Goal: Find specific page/section: Find specific page/section

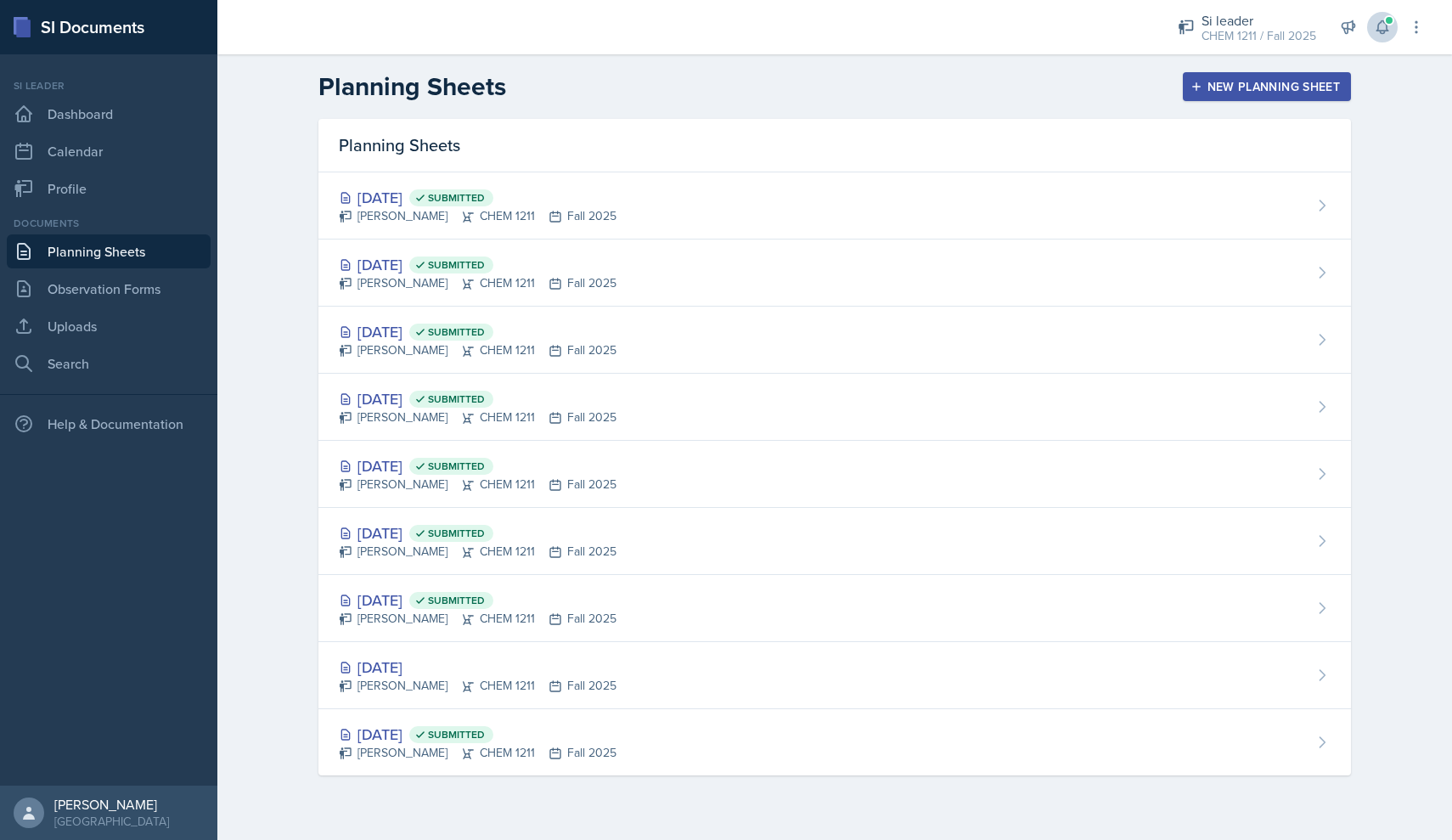
click at [1393, 36] on button at bounding box center [1383, 27] width 31 height 31
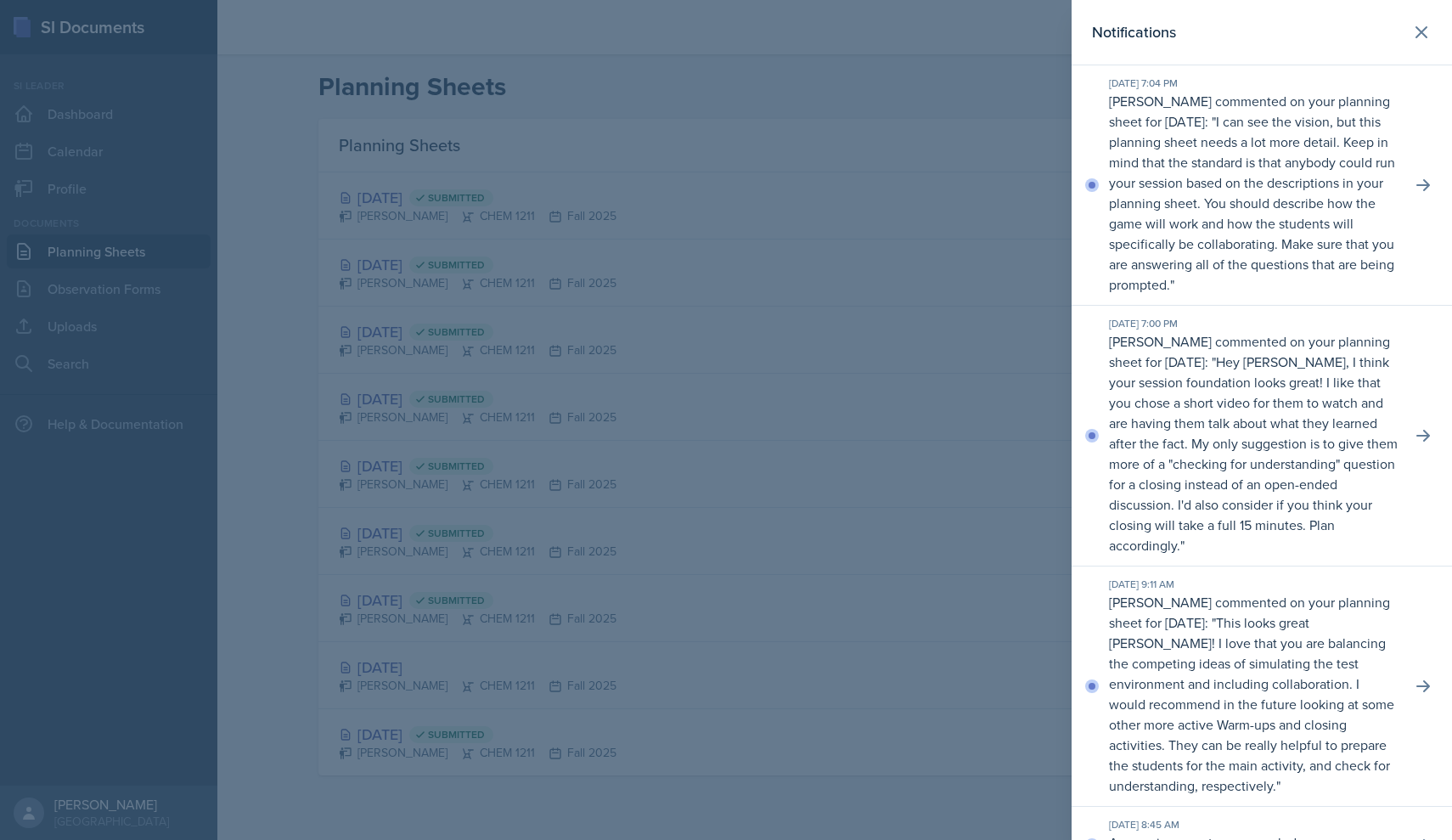
click at [128, 264] on div at bounding box center [726, 420] width 1452 height 840
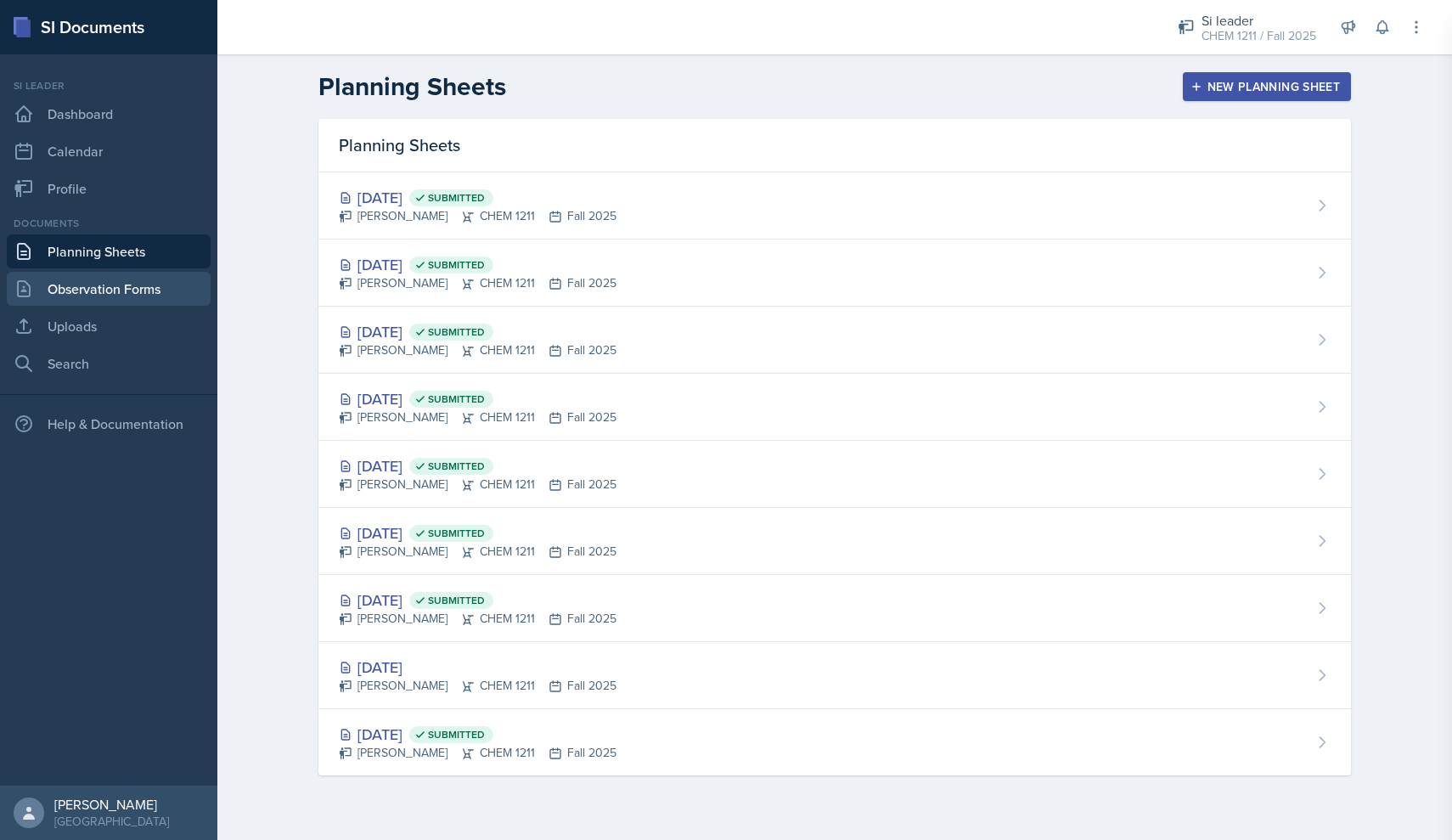
click at [119, 290] on link "Observation Forms" at bounding box center [109, 288] width 204 height 34
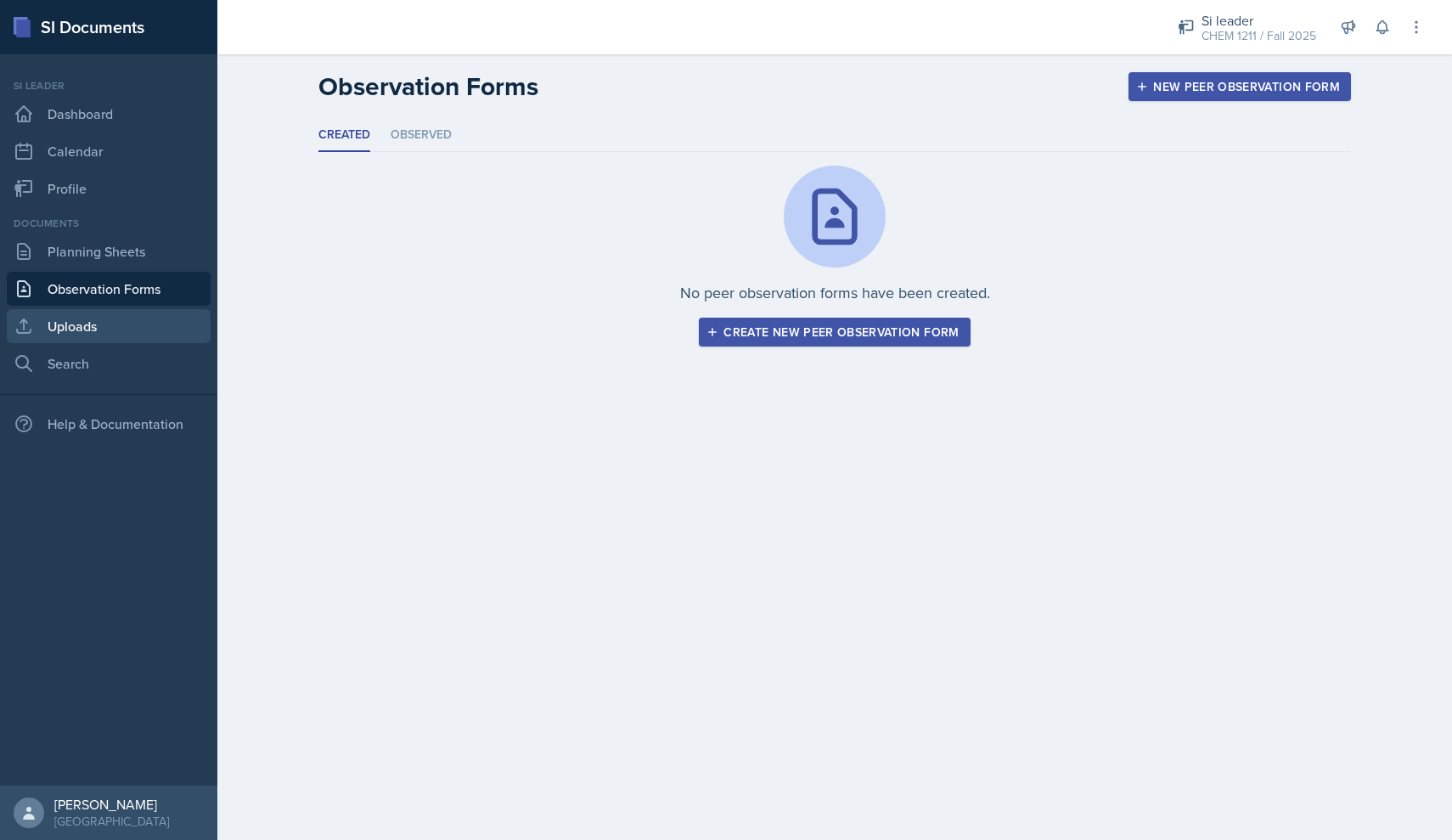
click at [88, 325] on link "Uploads" at bounding box center [109, 326] width 204 height 34
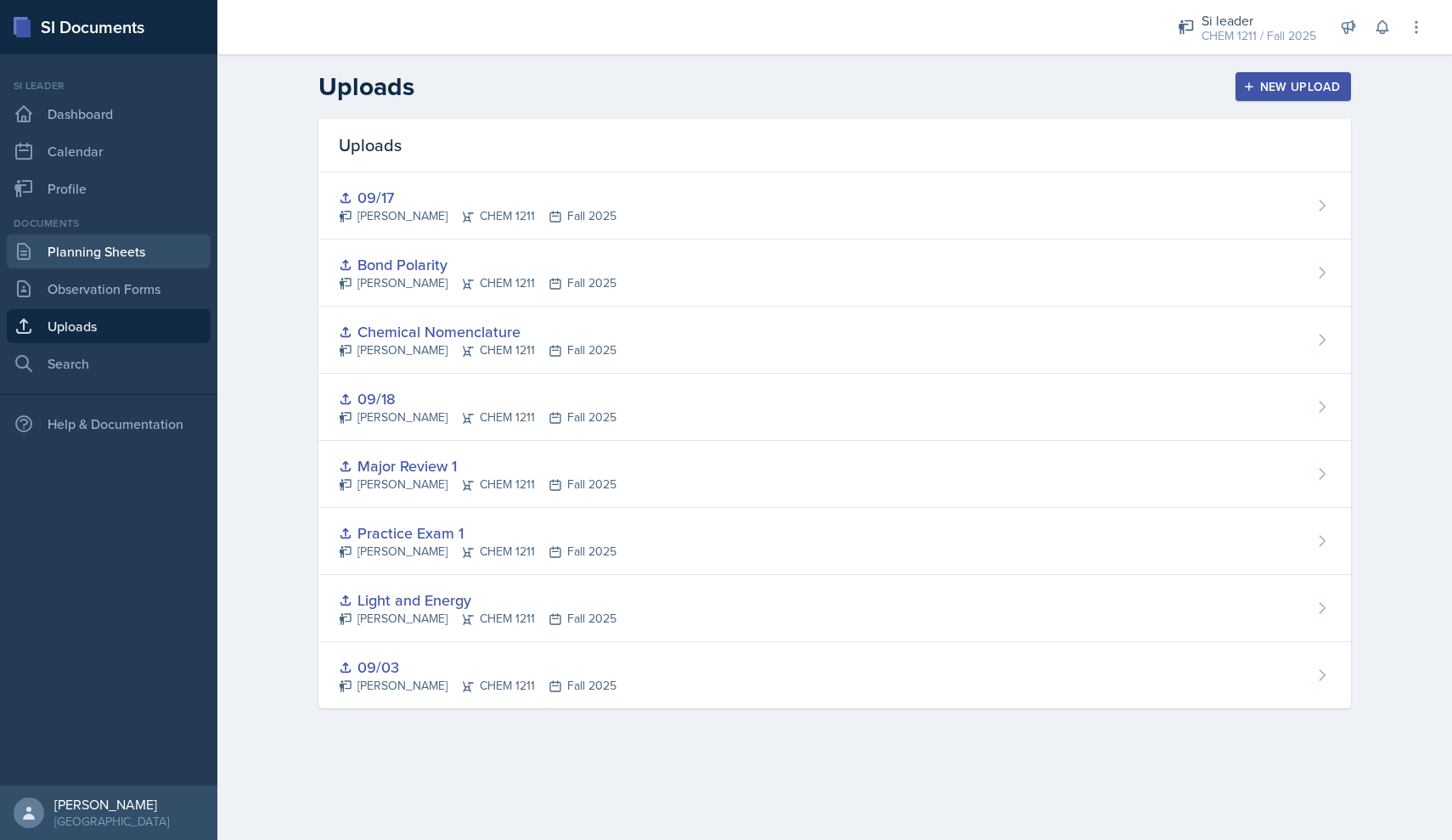
click at [181, 266] on link "Planning Sheets" at bounding box center [109, 251] width 204 height 34
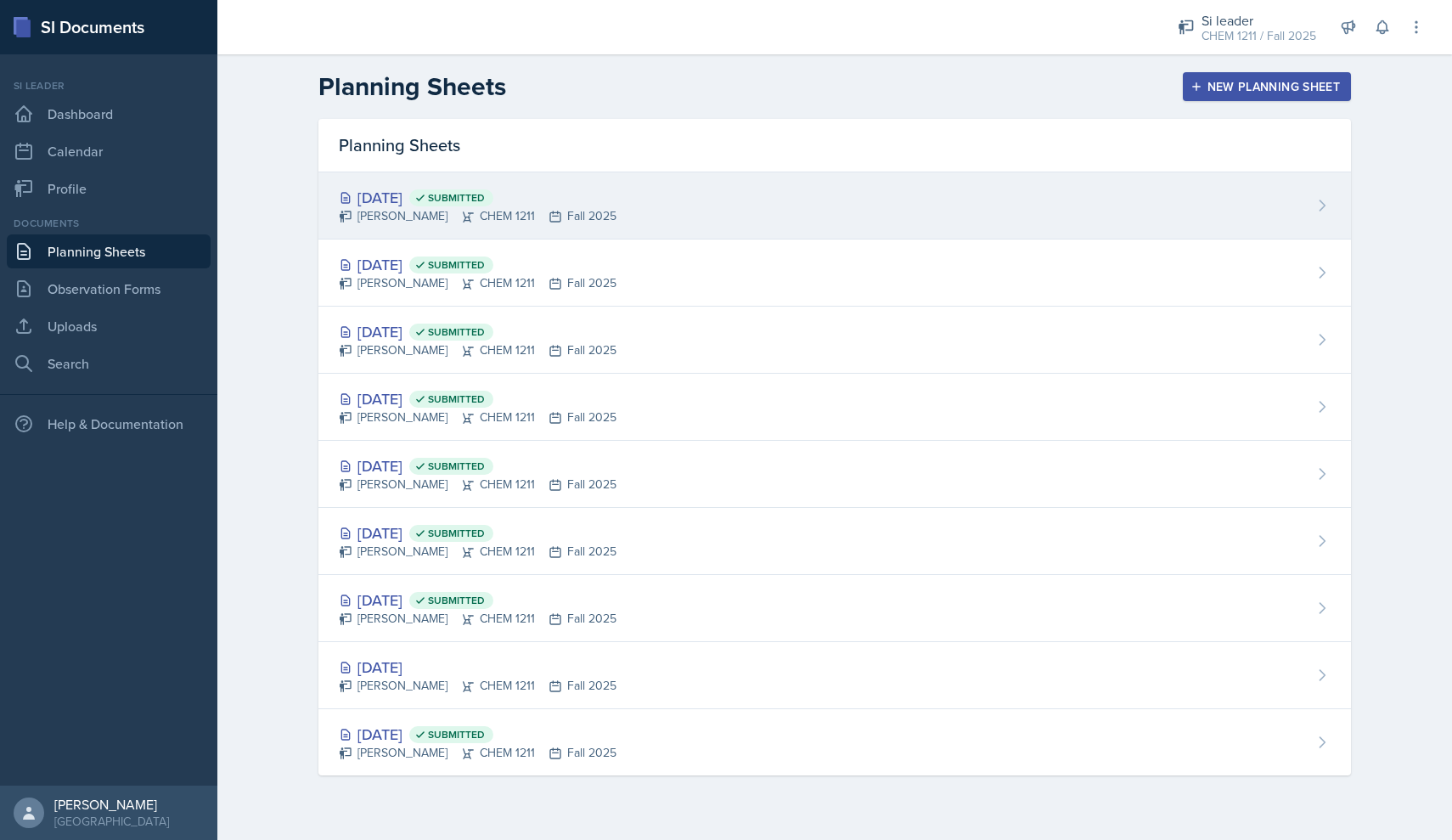
click at [620, 235] on div "[DATE] Submitted [PERSON_NAME] CHEM 1211 Fall 2025" at bounding box center [835, 205] width 1032 height 67
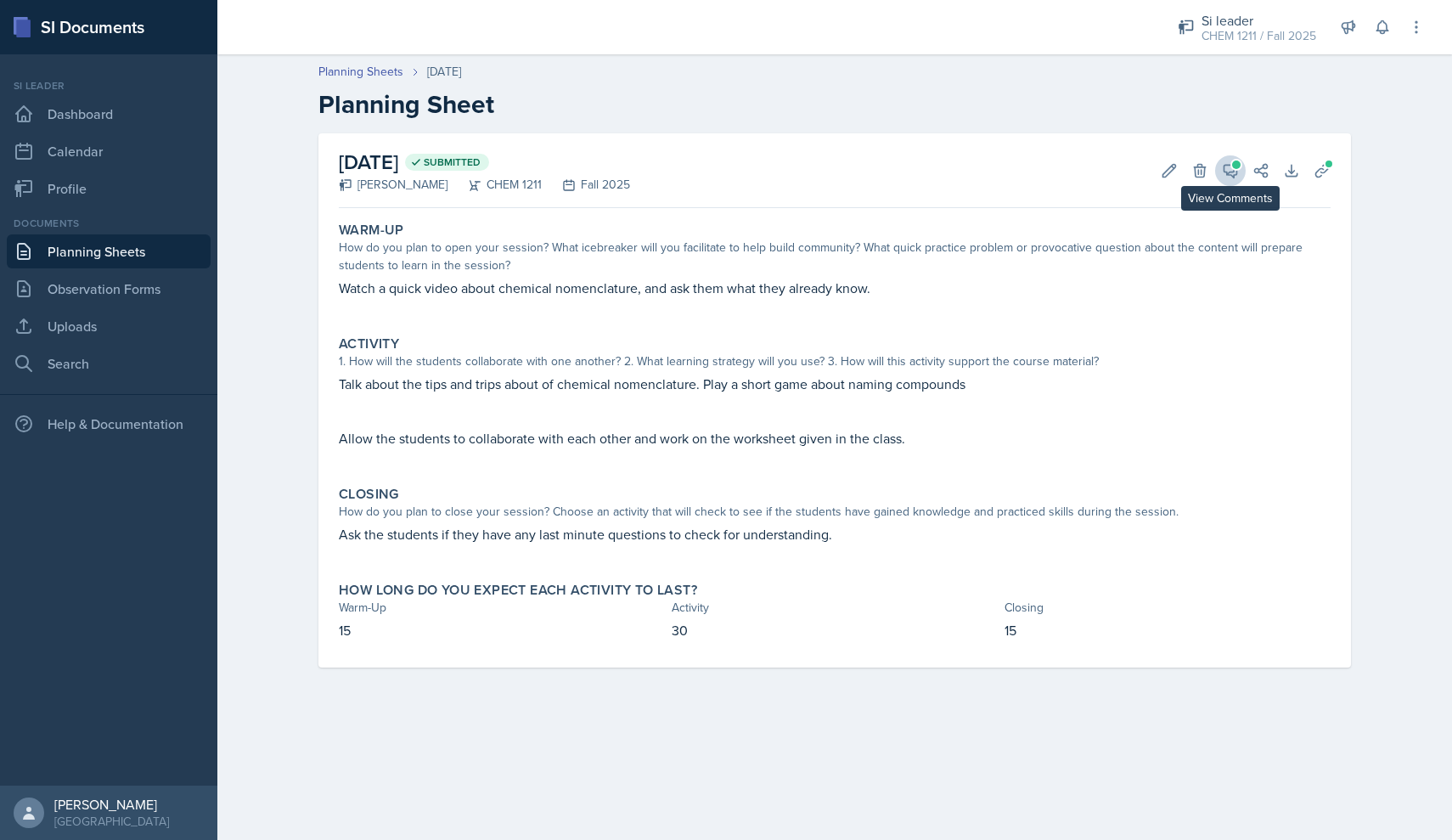
click at [1237, 173] on icon at bounding box center [1230, 171] width 13 height 13
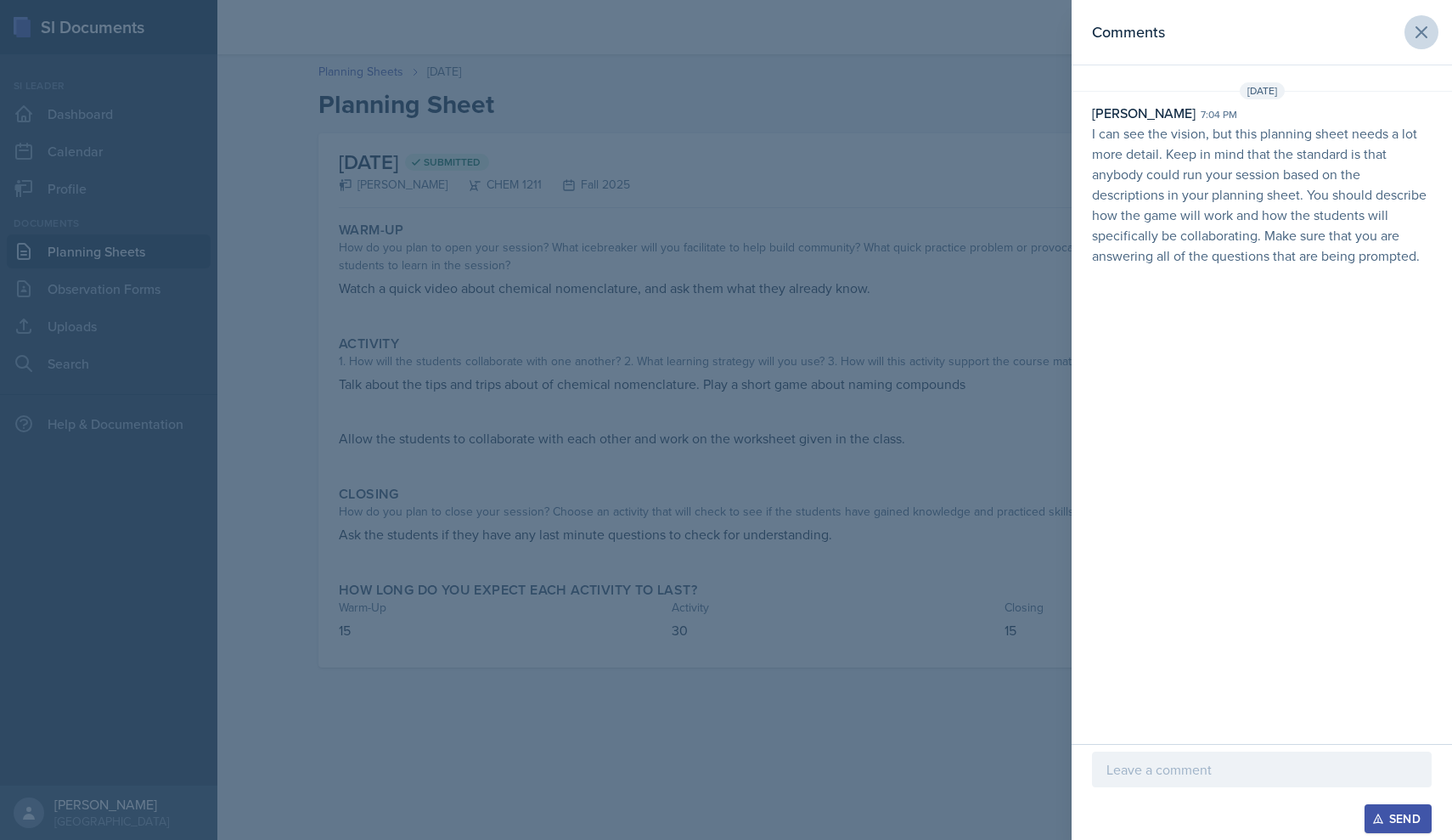
click at [1423, 24] on icon at bounding box center [1421, 32] width 20 height 20
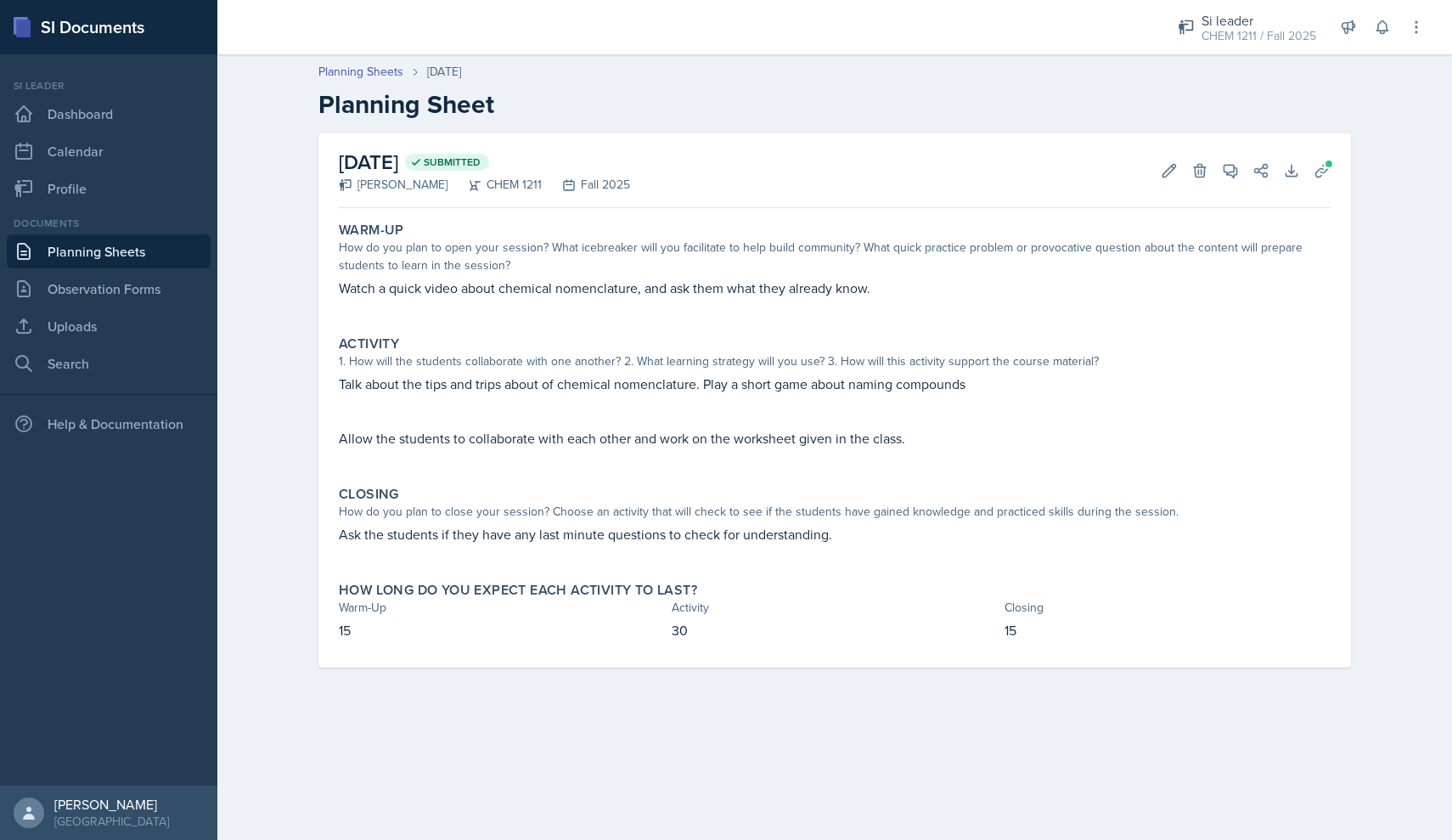
click at [130, 268] on div "Documents Planning Sheets Observation Forms Uploads Search" at bounding box center [109, 298] width 204 height 165
click at [128, 292] on link "Observation Forms" at bounding box center [109, 288] width 204 height 34
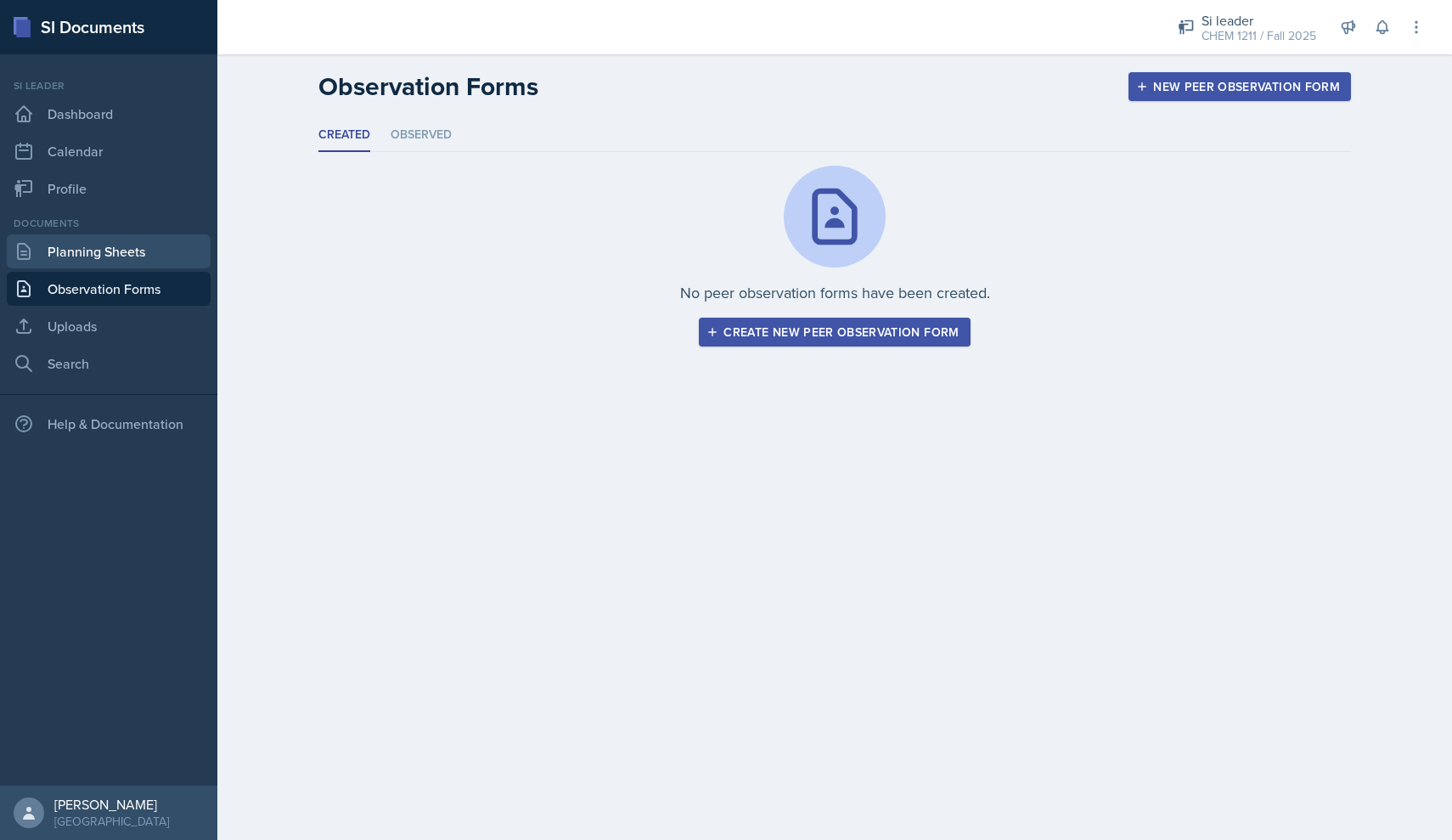
click at [127, 259] on link "Planning Sheets" at bounding box center [109, 251] width 204 height 34
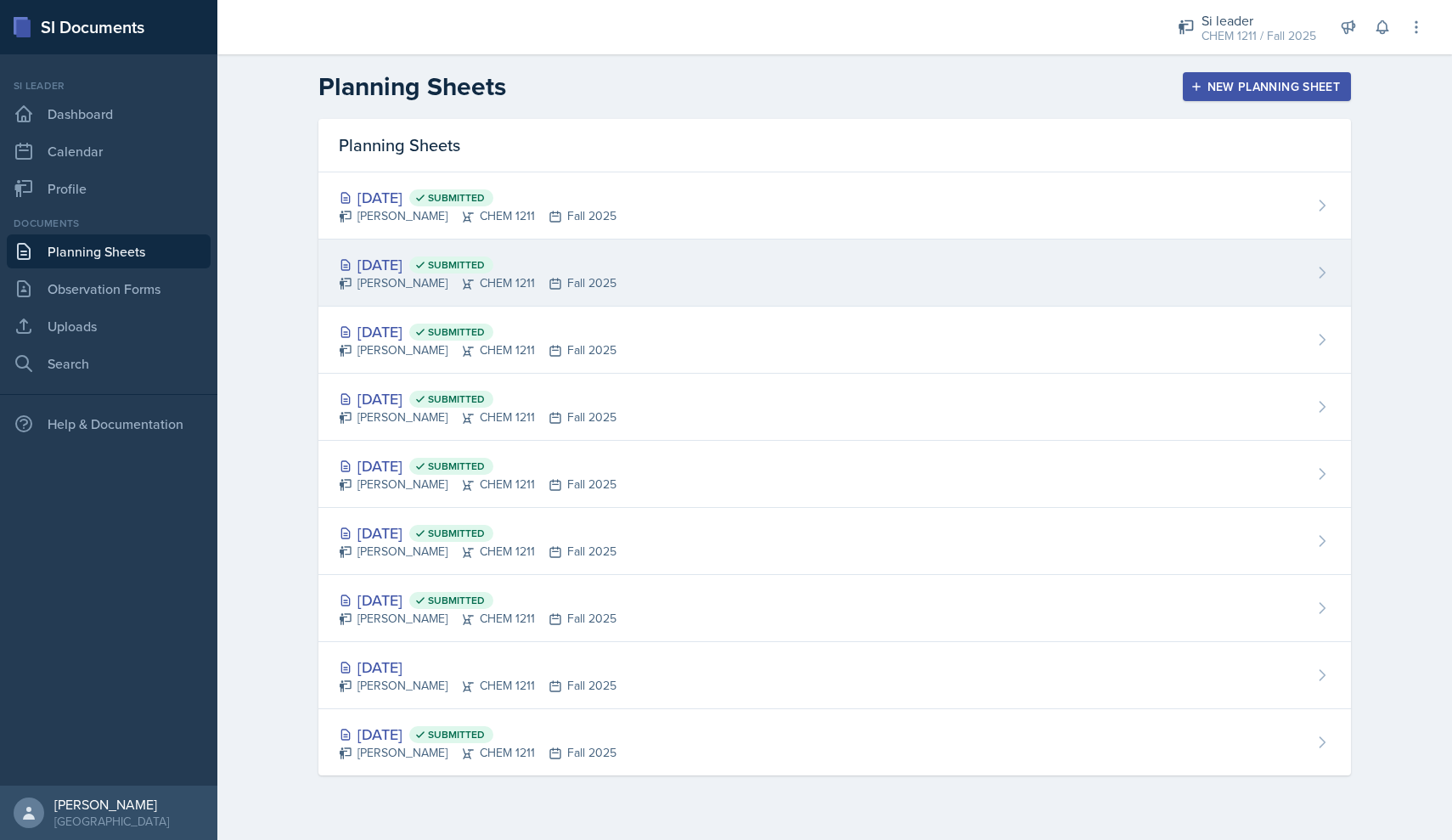
click at [570, 253] on div "[DATE] Submitted [PERSON_NAME] CHEM 1211 Fall 2025" at bounding box center [835, 272] width 1032 height 67
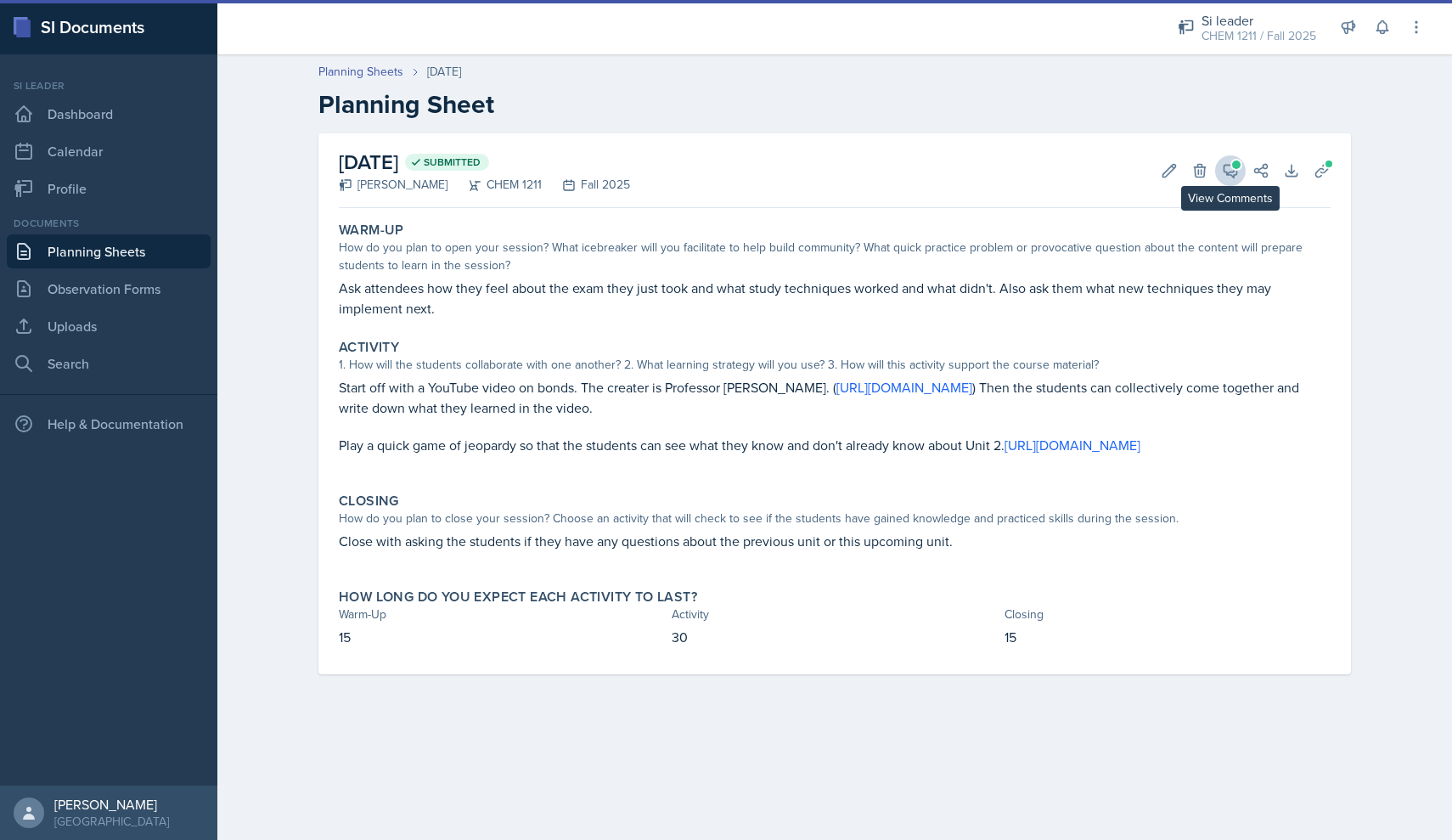
click at [1232, 164] on span at bounding box center [1236, 165] width 9 height 9
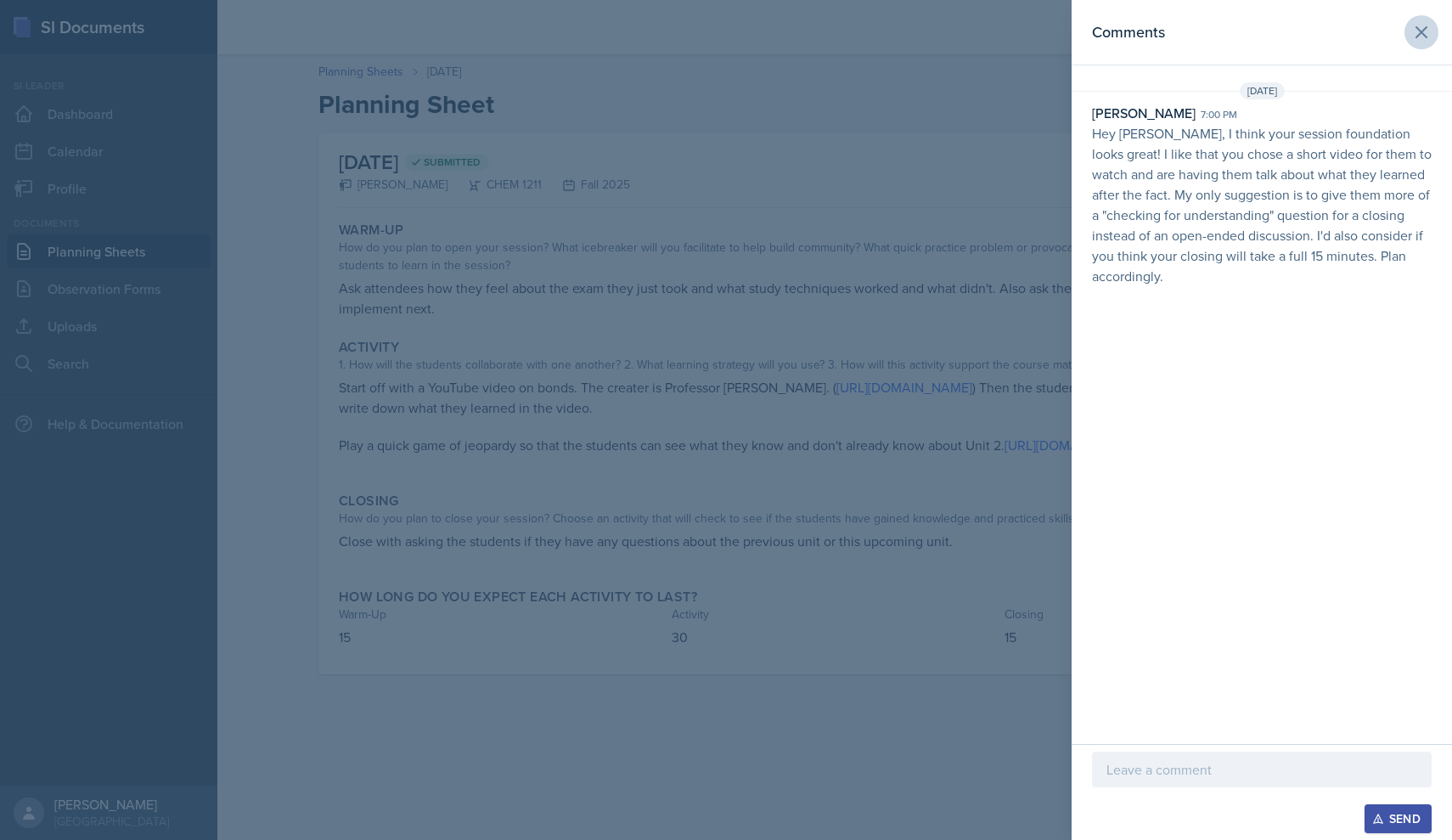
click at [1417, 26] on icon at bounding box center [1421, 32] width 20 height 20
